Goal: Transaction & Acquisition: Download file/media

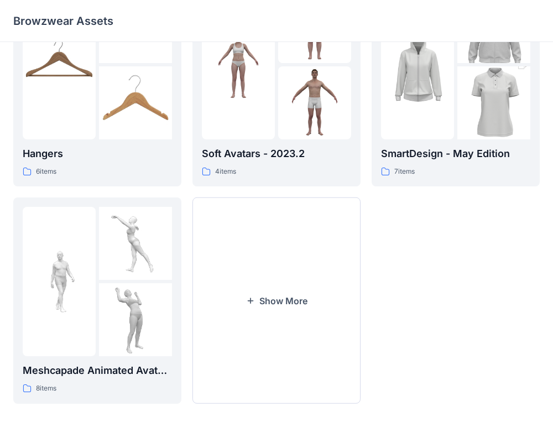
scroll to position [294, 0]
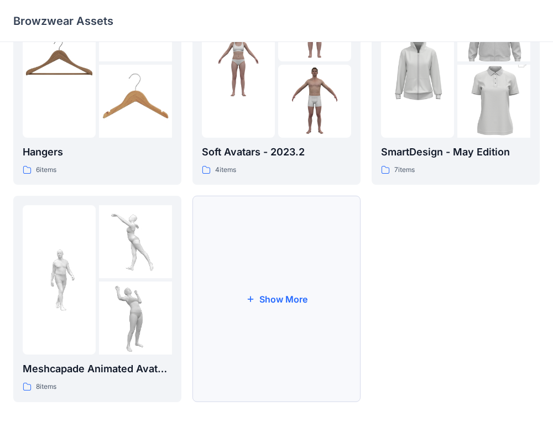
click at [284, 354] on button "Show More" at bounding box center [276, 299] width 168 height 206
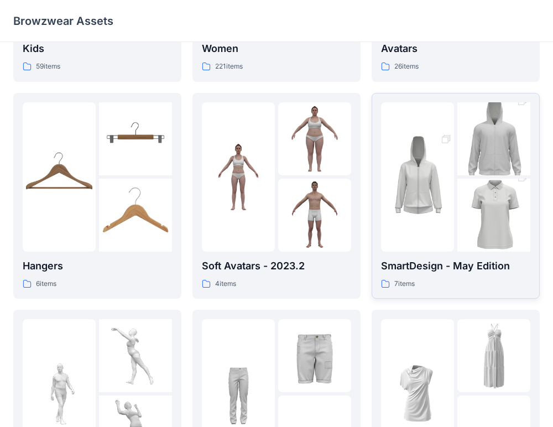
scroll to position [171, 0]
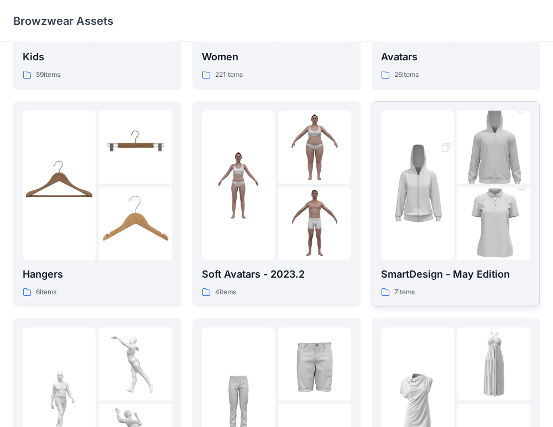
click at [424, 182] on img at bounding box center [417, 184] width 73 height 109
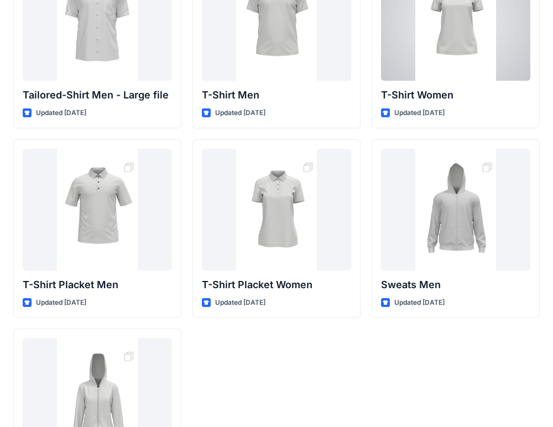
scroll to position [198, 0]
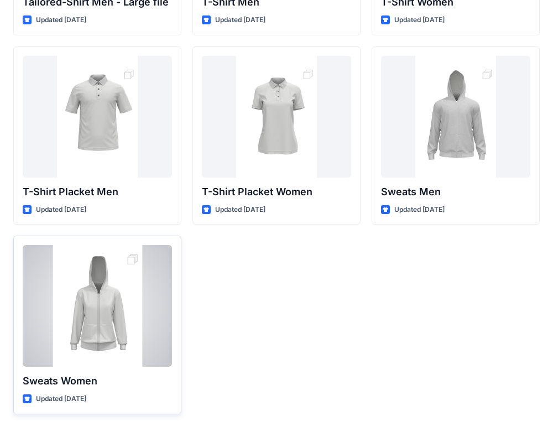
click at [126, 330] on div at bounding box center [97, 306] width 149 height 122
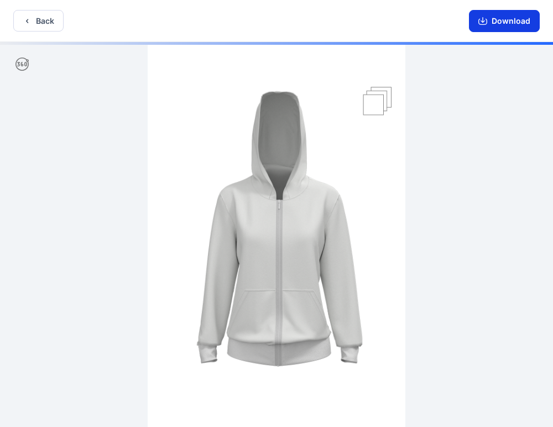
click at [528, 23] on button "Download" at bounding box center [504, 21] width 71 height 22
click at [502, 20] on button "Download" at bounding box center [504, 21] width 71 height 22
click at [500, 29] on button "Download" at bounding box center [504, 21] width 71 height 22
click at [500, 24] on button "Download" at bounding box center [504, 21] width 71 height 22
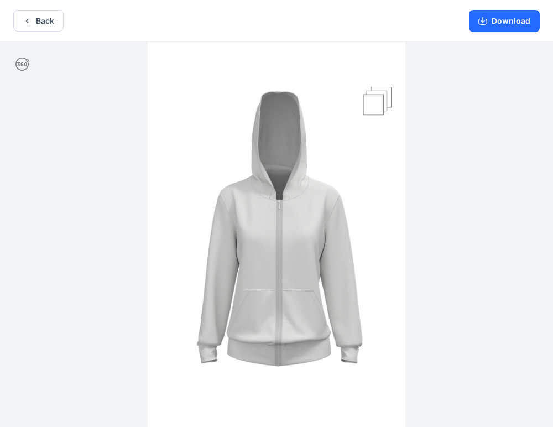
drag, startPoint x: 269, startPoint y: 260, endPoint x: 176, endPoint y: 260, distance: 92.3
click at [176, 260] on img at bounding box center [277, 235] width 258 height 387
click at [500, 22] on button "Download" at bounding box center [504, 21] width 71 height 22
click at [492, 20] on button "Download" at bounding box center [504, 21] width 71 height 22
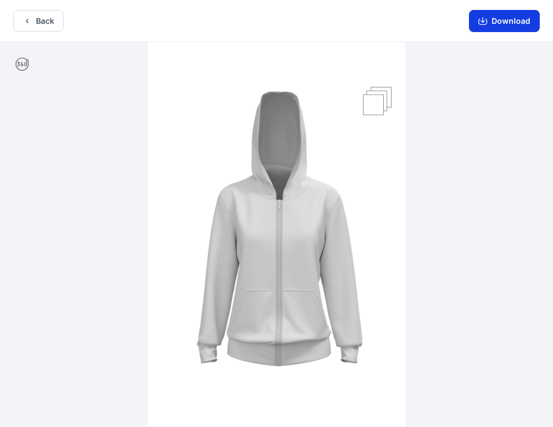
click at [492, 20] on button "Download" at bounding box center [504, 21] width 71 height 22
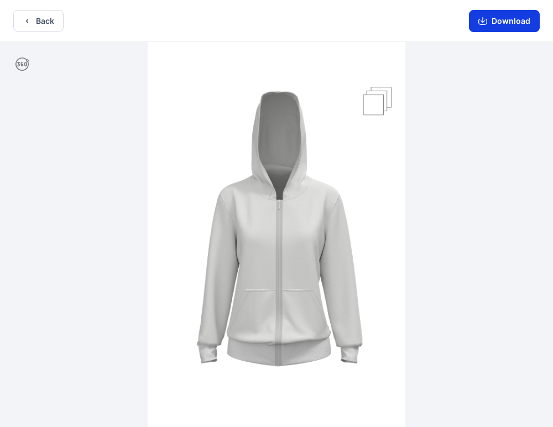
click at [492, 20] on button "Download" at bounding box center [504, 21] width 71 height 22
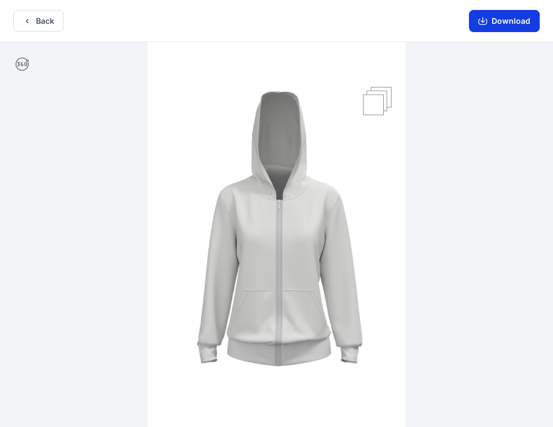
click at [492, 20] on button "Download" at bounding box center [504, 21] width 71 height 22
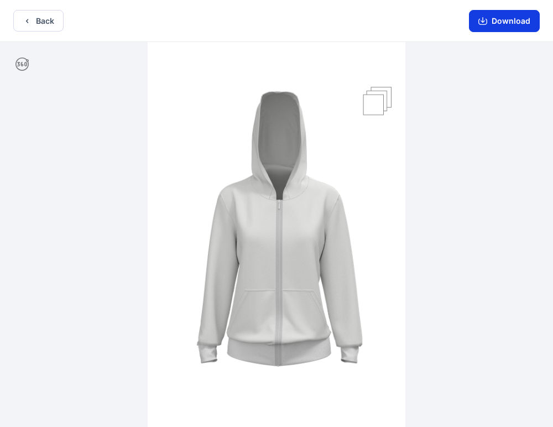
click at [492, 20] on button "Download" at bounding box center [504, 21] width 71 height 22
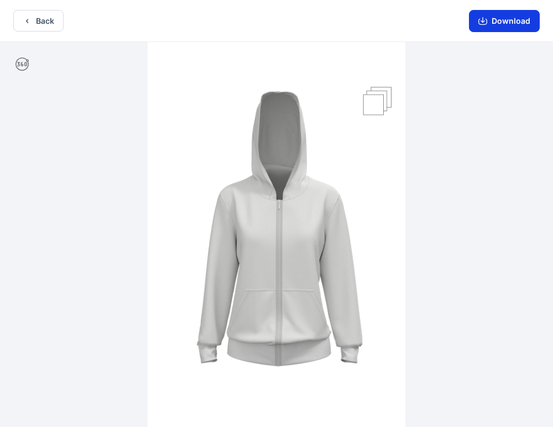
click at [492, 20] on button "Download" at bounding box center [504, 21] width 71 height 22
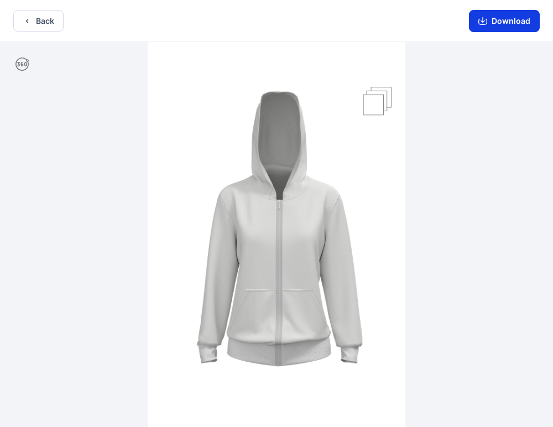
click at [492, 20] on button "Download" at bounding box center [504, 21] width 71 height 22
